Goal: Find specific page/section: Find specific page/section

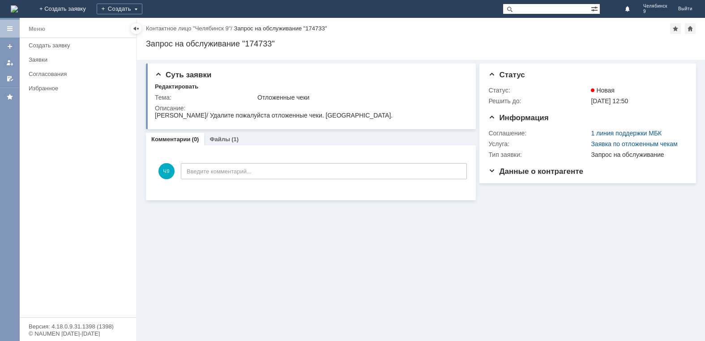
click at [18, 11] on img at bounding box center [14, 8] width 7 height 7
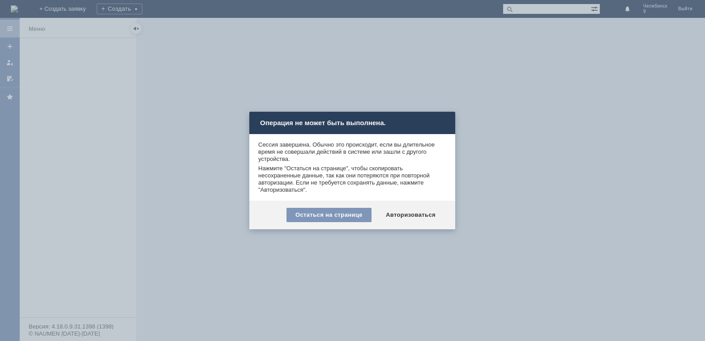
drag, startPoint x: 391, startPoint y: 218, endPoint x: 422, endPoint y: 97, distance: 124.8
click at [518, 151] on body "Идет загрузка, пожалуйста, подождите. На домашнюю + Создать заявку Создать Челя…" at bounding box center [352, 170] width 705 height 341
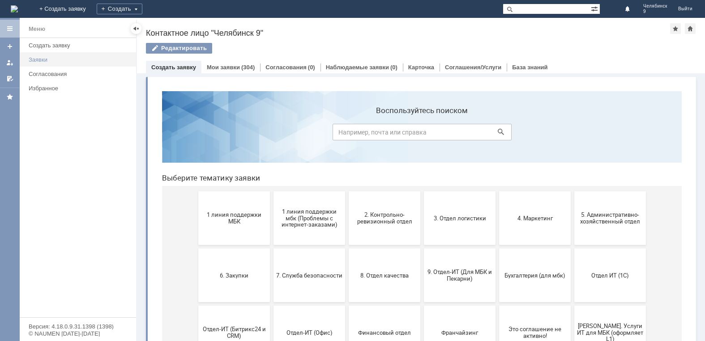
click at [30, 62] on div "Заявки" at bounding box center [80, 59] width 102 height 7
